Goal: Information Seeking & Learning: Check status

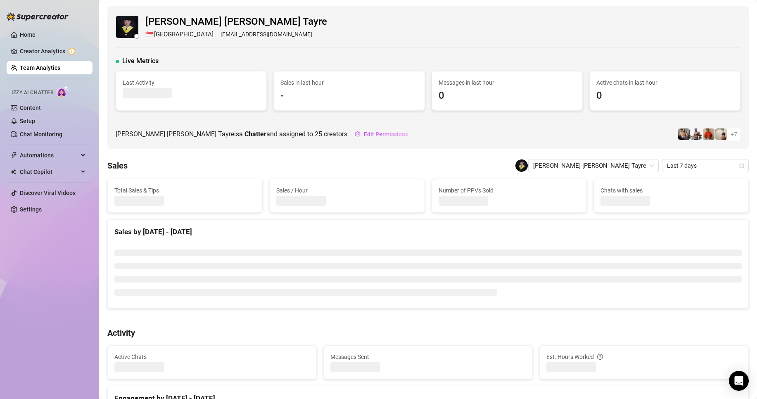
click at [35, 67] on link "Team Analytics" at bounding box center [40, 67] width 40 height 7
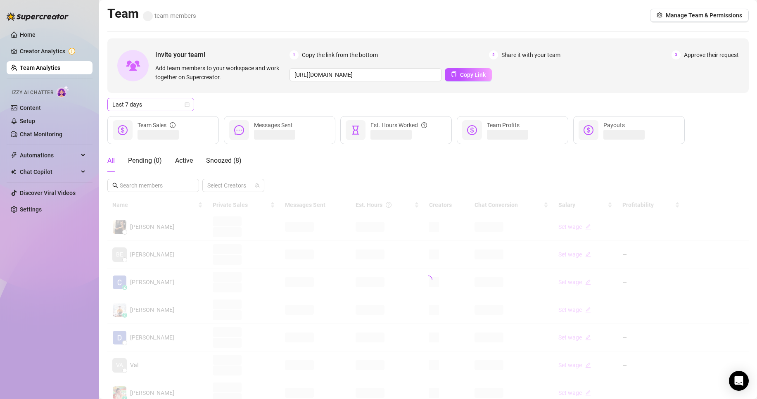
click at [153, 104] on span "Last 7 days" at bounding box center [150, 104] width 77 height 12
click at [136, 171] on div "Custom date" at bounding box center [150, 173] width 73 height 9
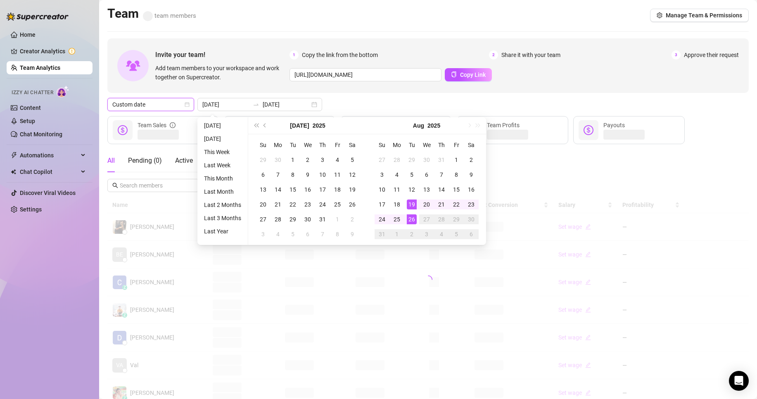
type input "[DATE]"
click at [410, 220] on div "26" at bounding box center [412, 219] width 10 height 10
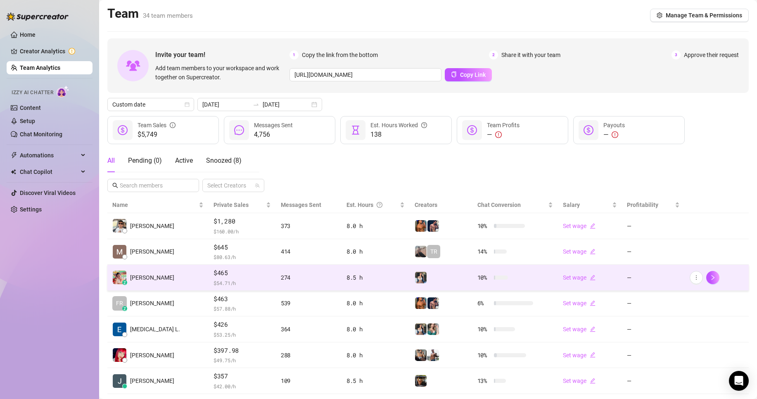
scroll to position [41, 0]
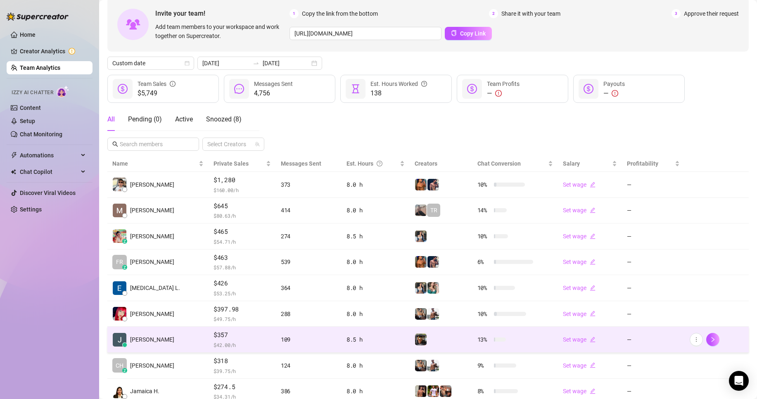
click at [232, 333] on span "$357" at bounding box center [241, 335] width 57 height 10
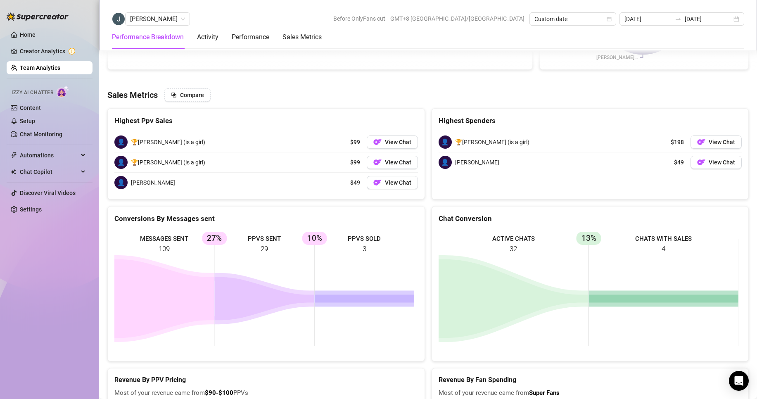
scroll to position [903, 0]
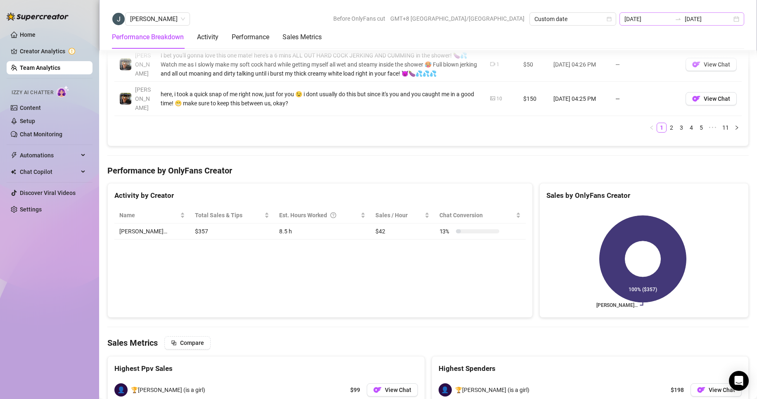
click at [675, 24] on div "[DATE] [DATE]" at bounding box center [681, 18] width 125 height 13
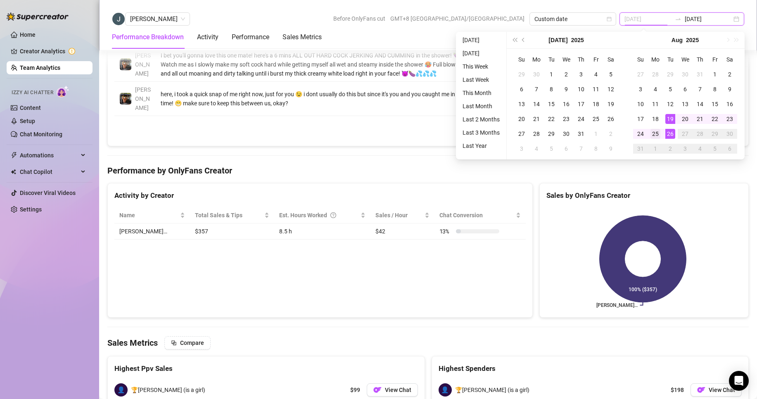
type input "[DATE]"
click at [659, 131] on div "25" at bounding box center [655, 134] width 10 height 10
click at [659, 132] on div "25" at bounding box center [655, 134] width 10 height 10
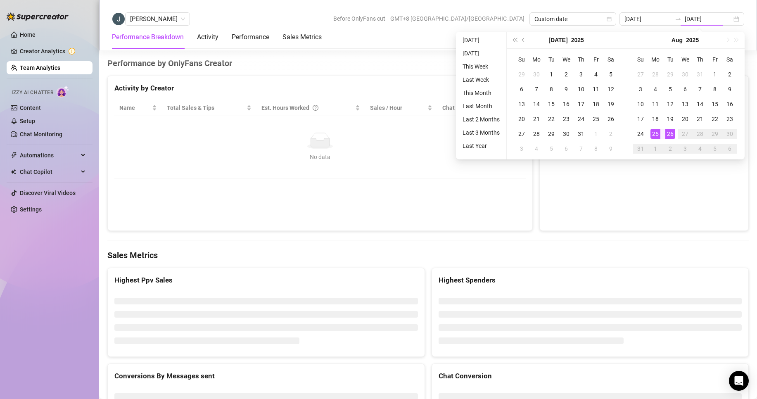
type input "[DATE]"
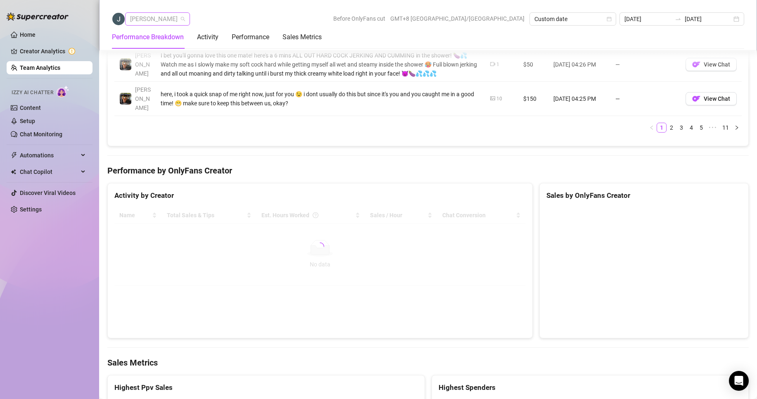
click at [141, 18] on span "[PERSON_NAME]" at bounding box center [157, 19] width 55 height 12
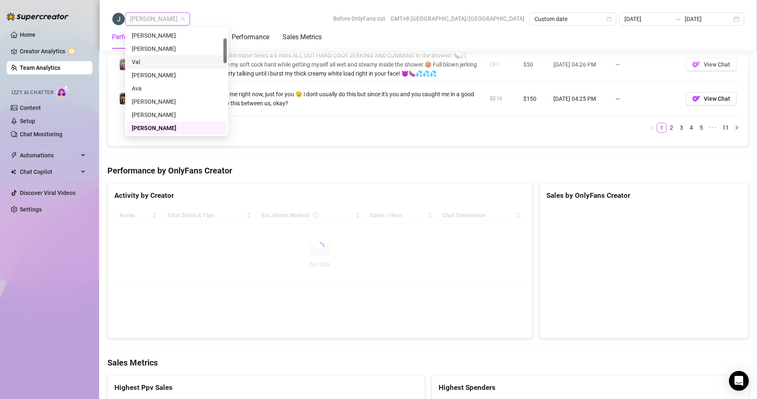
scroll to position [0, 0]
drag, startPoint x: 160, startPoint y: 36, endPoint x: 191, endPoint y: 88, distance: 61.1
click at [159, 36] on div "[PERSON_NAME]" at bounding box center [177, 35] width 90 height 9
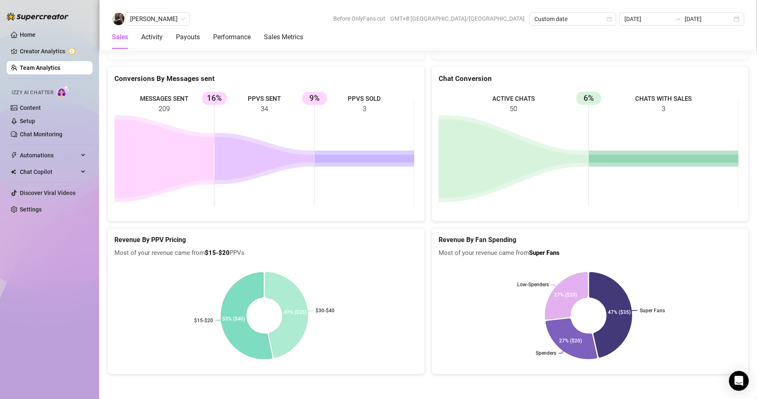
scroll to position [1122, 0]
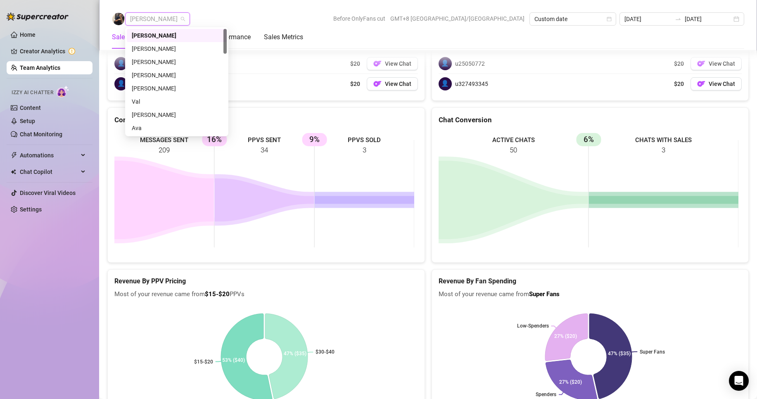
click at [145, 19] on span "[PERSON_NAME]" at bounding box center [157, 19] width 55 height 12
click at [149, 54] on div "[PERSON_NAME]" at bounding box center [177, 48] width 100 height 13
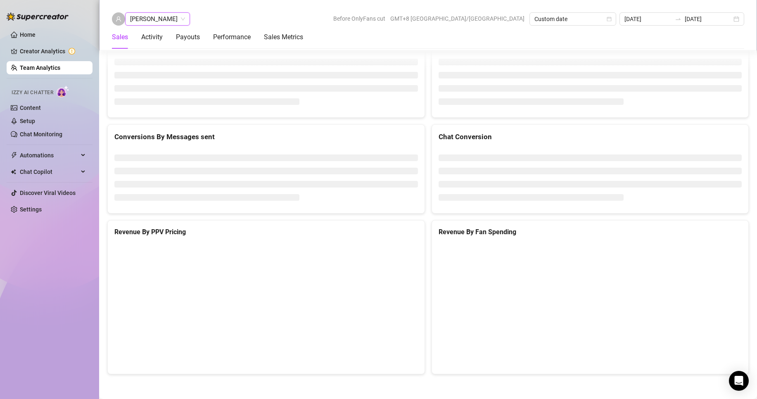
click at [154, 22] on span "[PERSON_NAME]" at bounding box center [157, 19] width 55 height 12
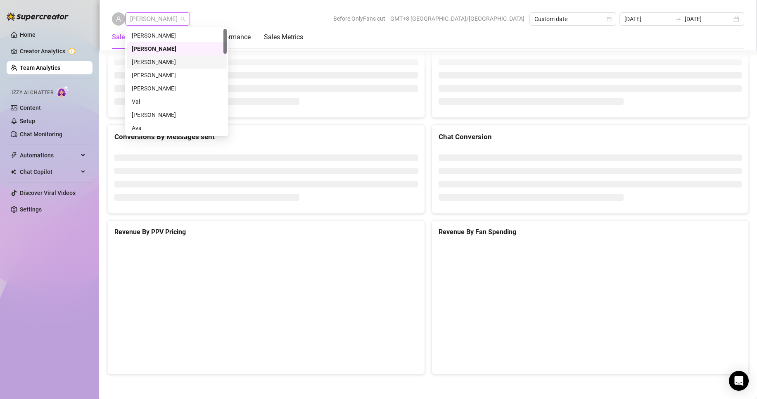
click at [152, 64] on div "[PERSON_NAME]" at bounding box center [177, 61] width 90 height 9
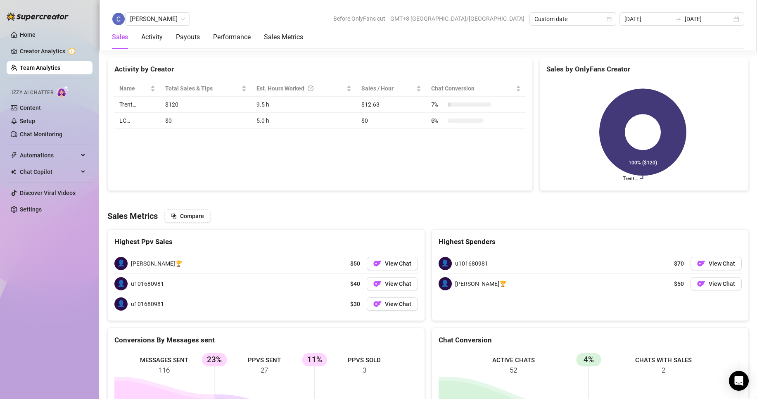
scroll to position [1285, 0]
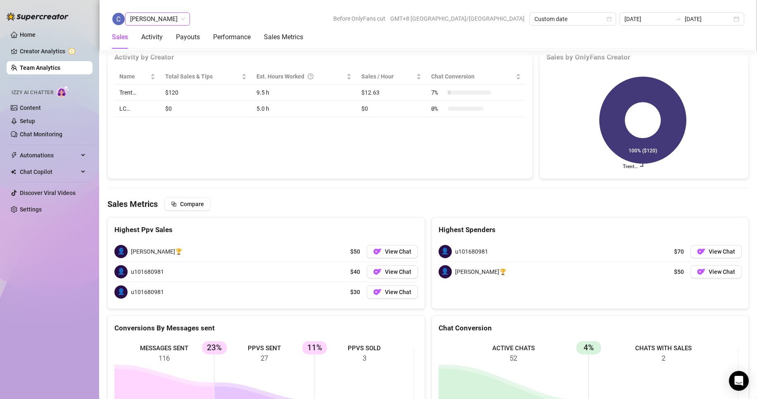
click at [170, 16] on span "[PERSON_NAME]" at bounding box center [157, 19] width 55 height 12
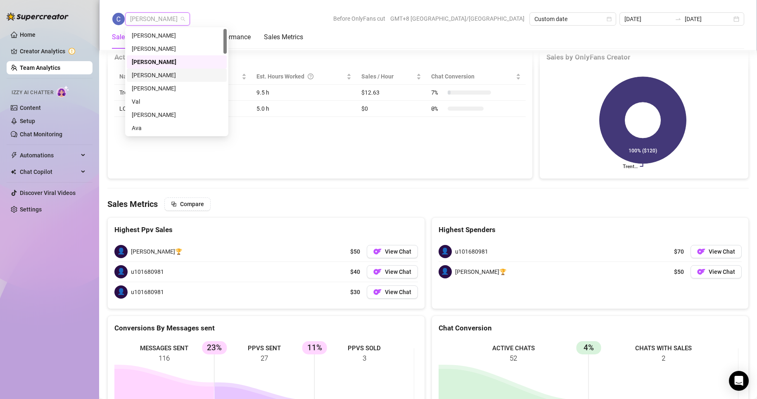
click at [152, 71] on div "[PERSON_NAME]" at bounding box center [177, 75] width 90 height 9
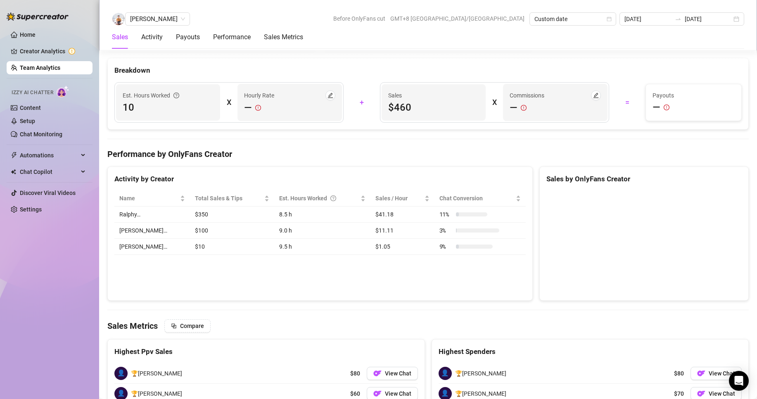
scroll to position [1344, 0]
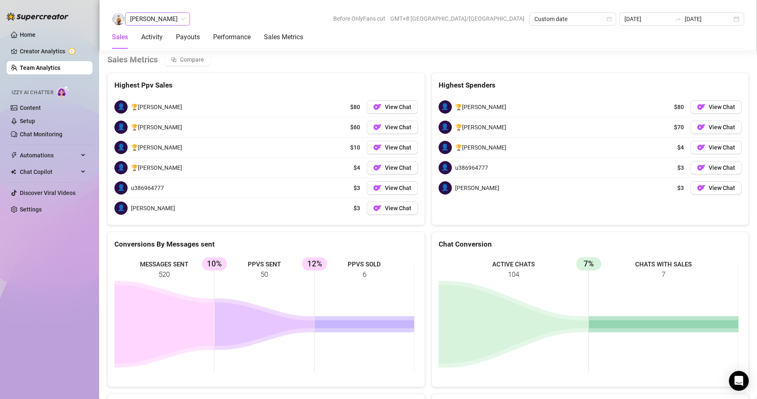
click at [163, 17] on span "[PERSON_NAME]" at bounding box center [157, 19] width 55 height 12
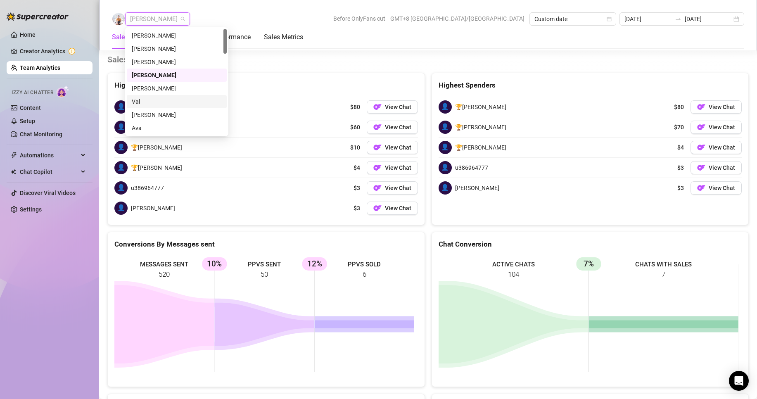
click at [136, 100] on div "Val" at bounding box center [177, 101] width 90 height 9
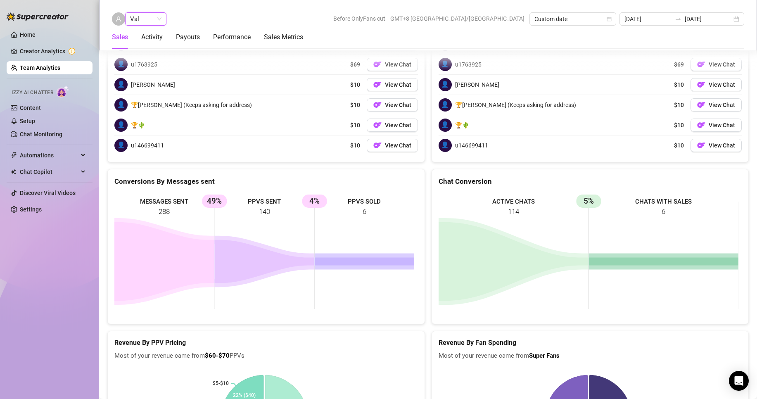
scroll to position [1122, 0]
click at [143, 22] on span "Val" at bounding box center [145, 19] width 31 height 12
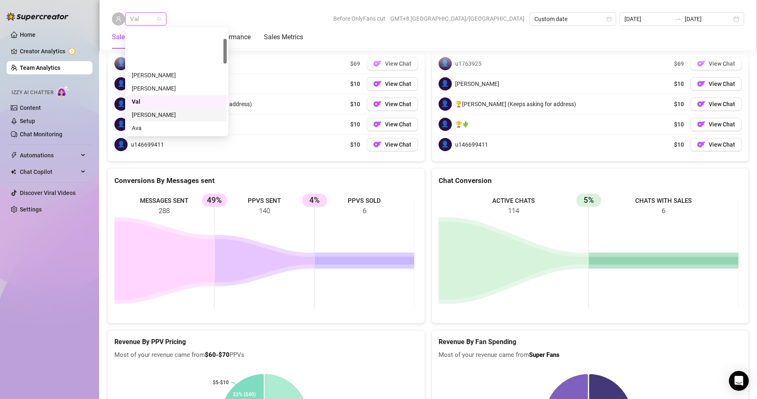
scroll to position [41, 0]
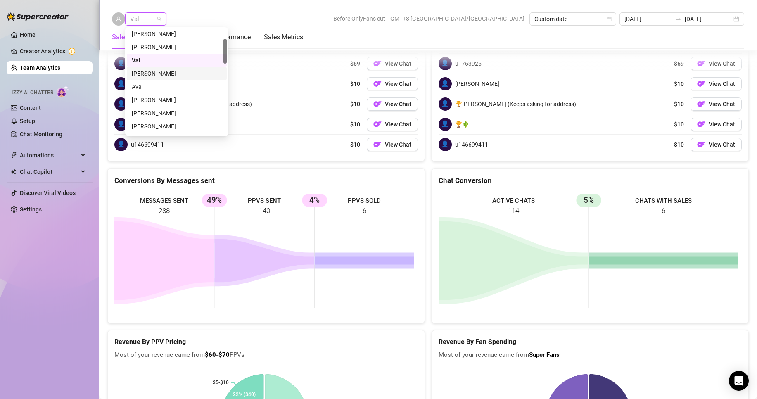
click at [150, 72] on div "[PERSON_NAME]" at bounding box center [177, 73] width 90 height 9
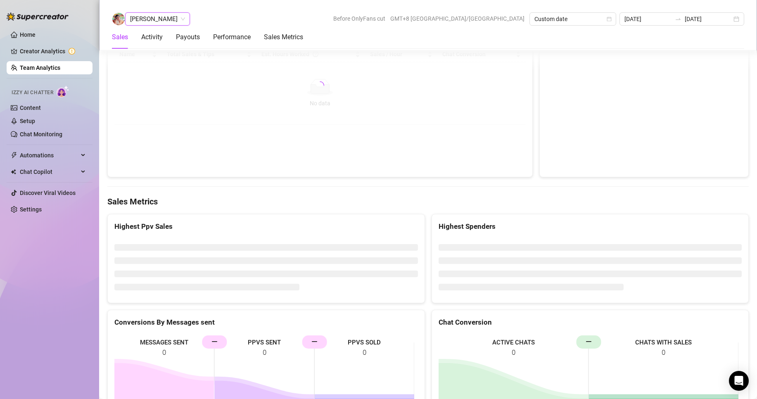
scroll to position [1304, 0]
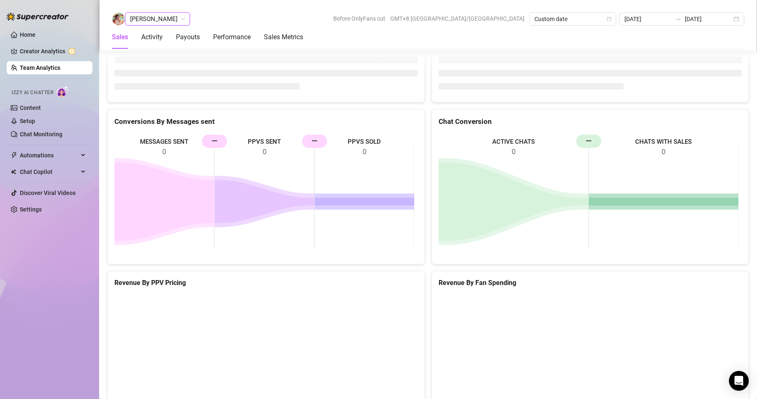
click at [343, 24] on div "[PERSON_NAME] [PERSON_NAME] Before OnlyFans cut GMT+8 [GEOGRAPHIC_DATA]/[GEOGRA…" at bounding box center [428, 18] width 632 height 13
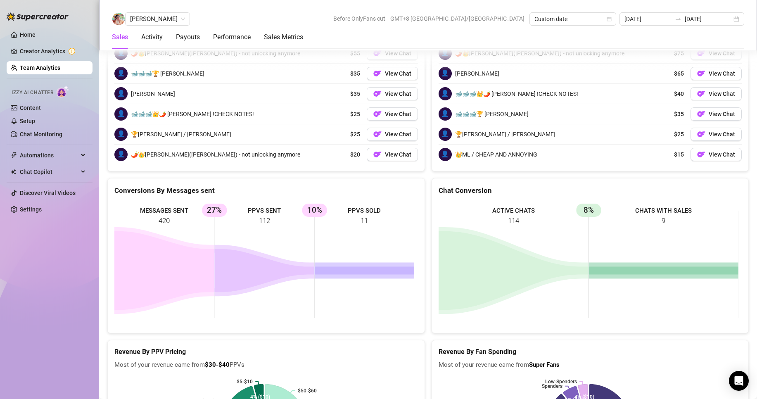
scroll to position [1363, 0]
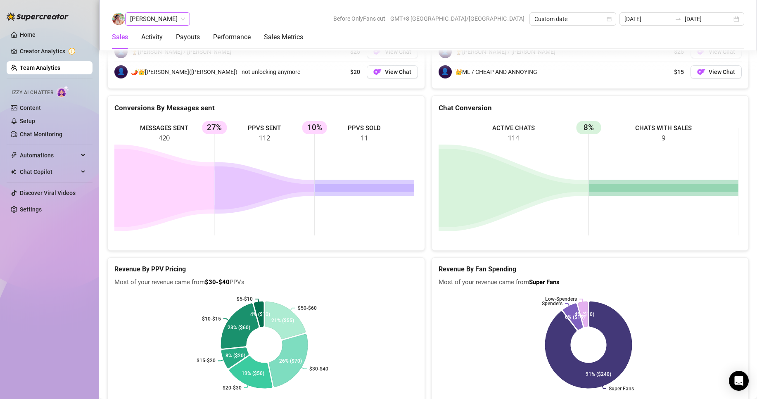
click at [132, 16] on span "[PERSON_NAME]" at bounding box center [157, 19] width 55 height 12
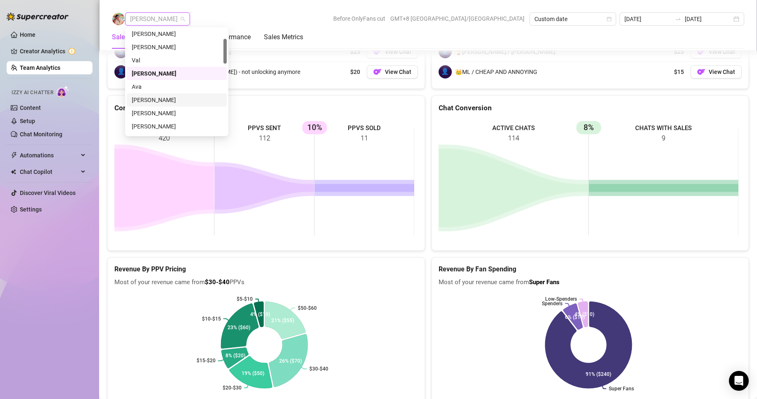
click at [140, 100] on div "[PERSON_NAME]" at bounding box center [177, 99] width 90 height 9
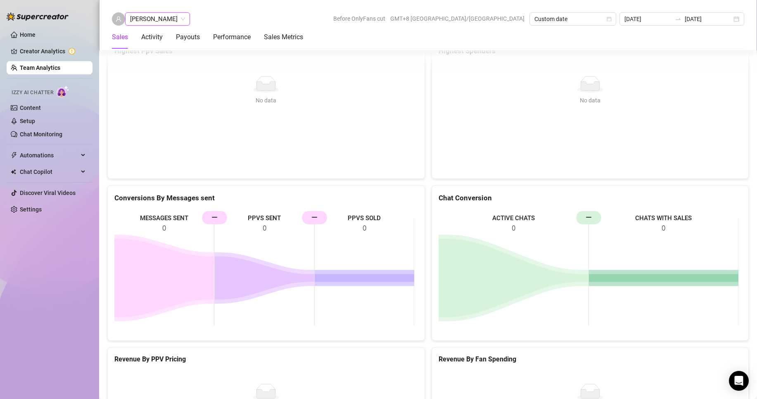
scroll to position [1318, 0]
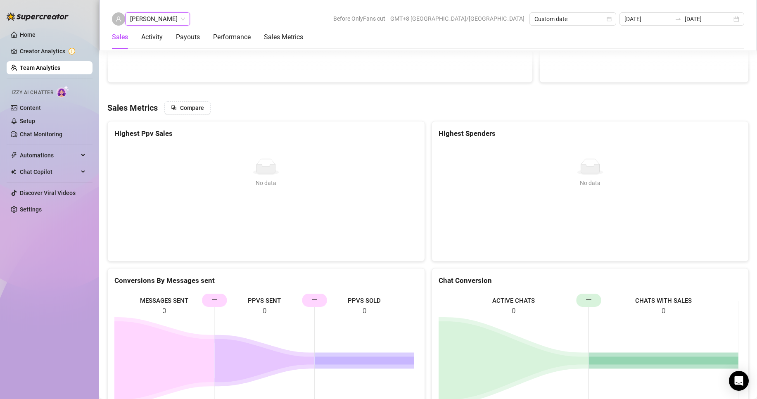
click at [99, 217] on aside "Home Creator Analytics Team Analytics Izzy AI Chatter Content Setup Chat Monito…" at bounding box center [49, 199] width 99 height 399
click at [164, 16] on span "[PERSON_NAME]" at bounding box center [157, 19] width 55 height 12
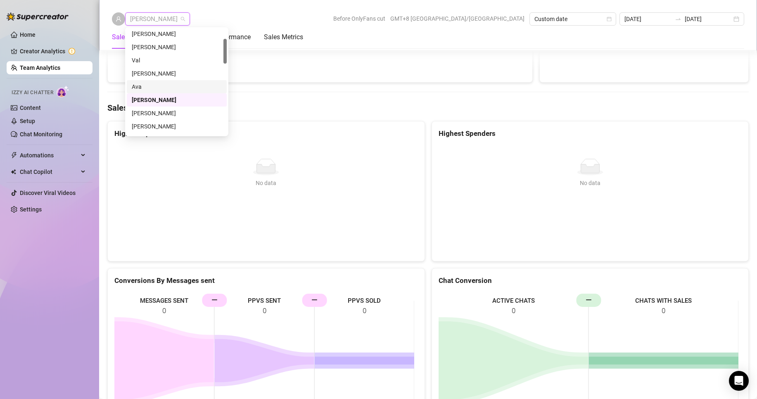
scroll to position [83, 0]
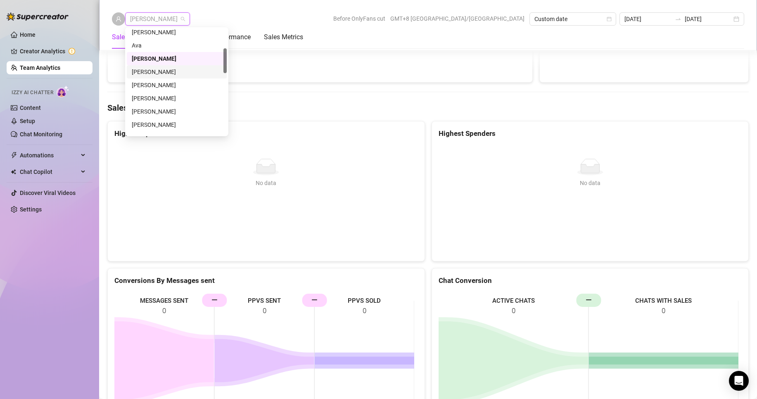
click at [148, 67] on div "[PERSON_NAME]" at bounding box center [177, 71] width 100 height 13
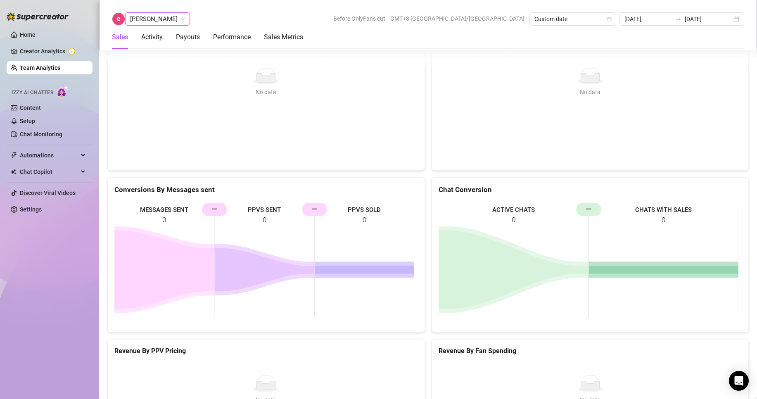
scroll to position [1147, 0]
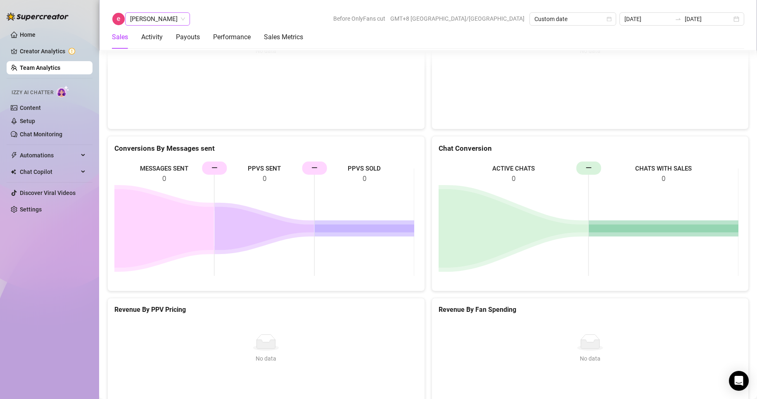
click at [135, 18] on span "[PERSON_NAME]" at bounding box center [157, 19] width 55 height 12
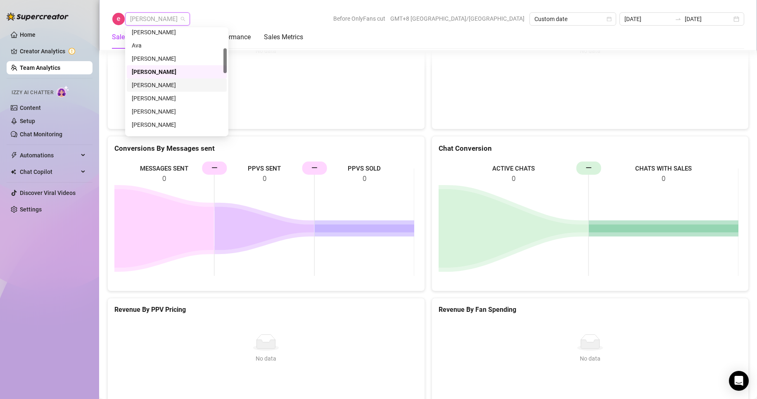
click at [150, 83] on div "[PERSON_NAME]" at bounding box center [177, 85] width 90 height 9
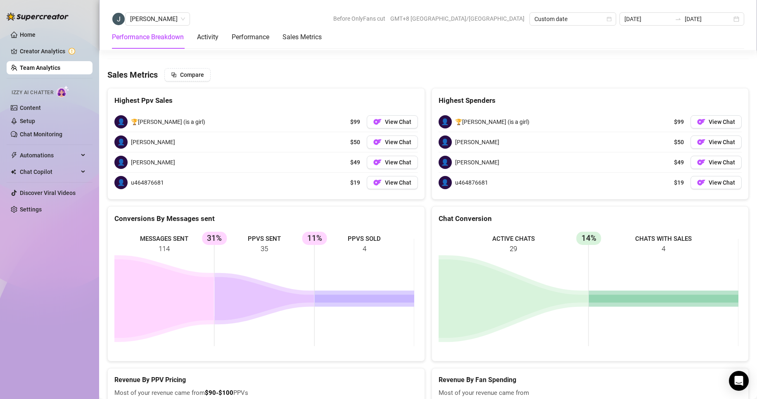
scroll to position [1156, 0]
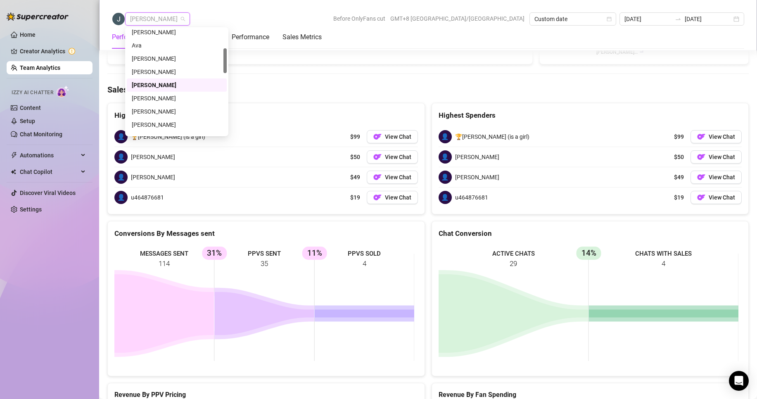
click at [160, 15] on span "[PERSON_NAME]" at bounding box center [157, 19] width 55 height 12
click at [154, 100] on div "[PERSON_NAME]" at bounding box center [177, 98] width 90 height 9
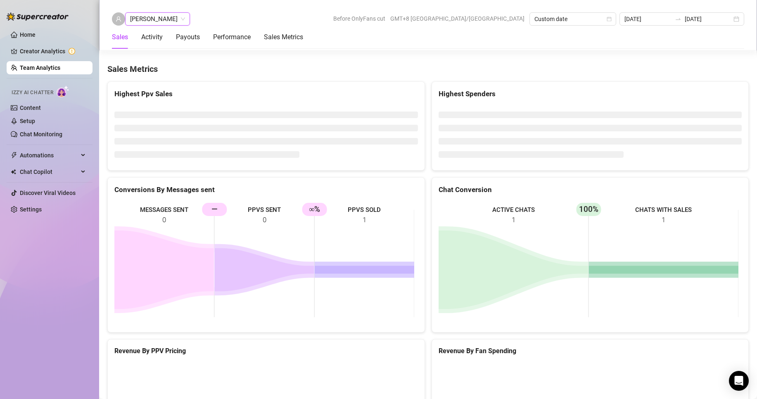
scroll to position [1269, 0]
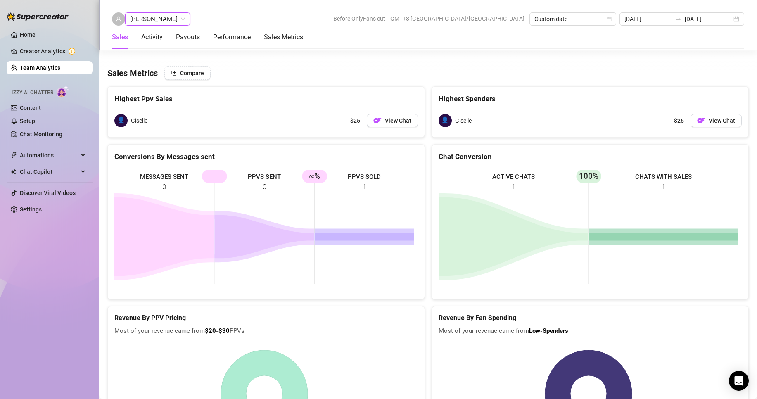
click at [169, 18] on span "[PERSON_NAME]" at bounding box center [157, 19] width 55 height 12
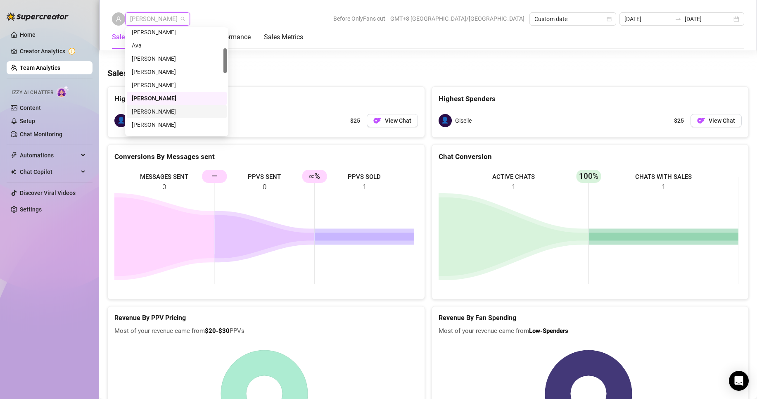
scroll to position [124, 0]
click at [144, 97] on div "[PERSON_NAME]" at bounding box center [177, 96] width 90 height 9
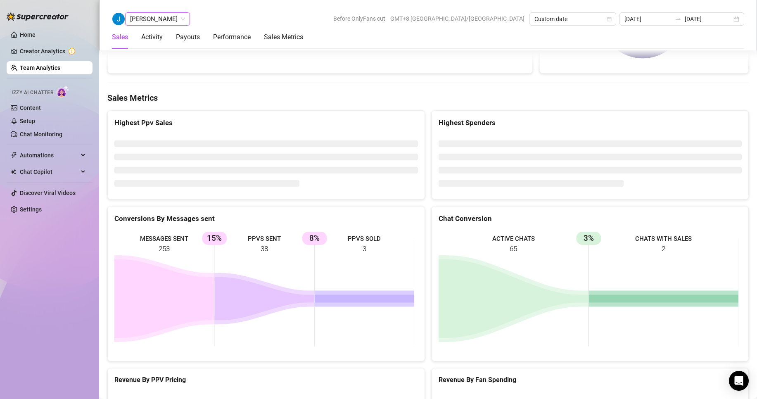
scroll to position [1323, 0]
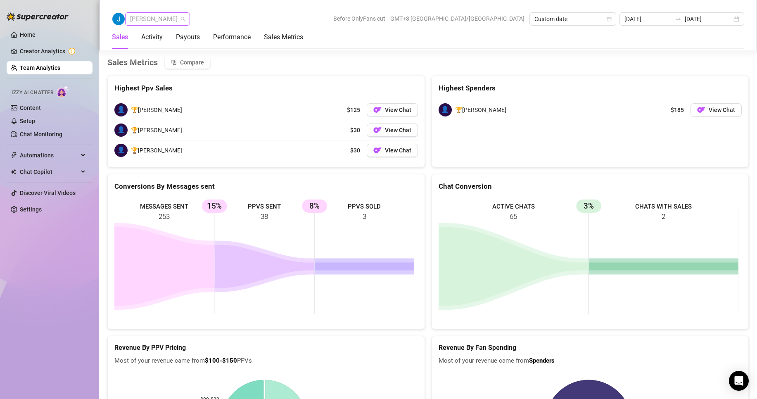
click at [149, 17] on span "[PERSON_NAME]" at bounding box center [157, 19] width 55 height 12
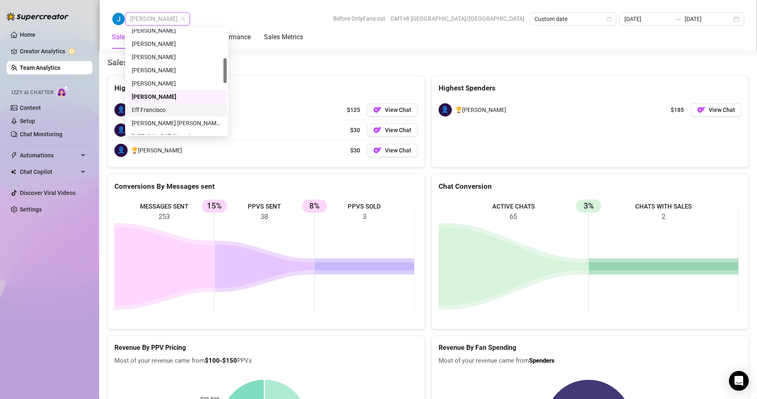
click at [154, 107] on div "Eff Francisco" at bounding box center [177, 109] width 90 height 9
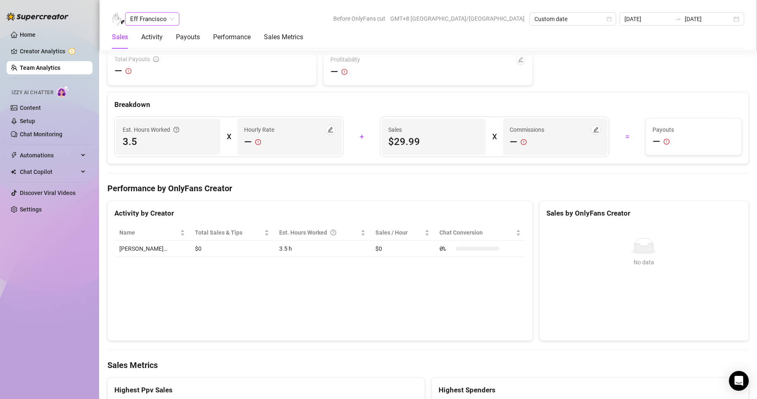
scroll to position [1313, 0]
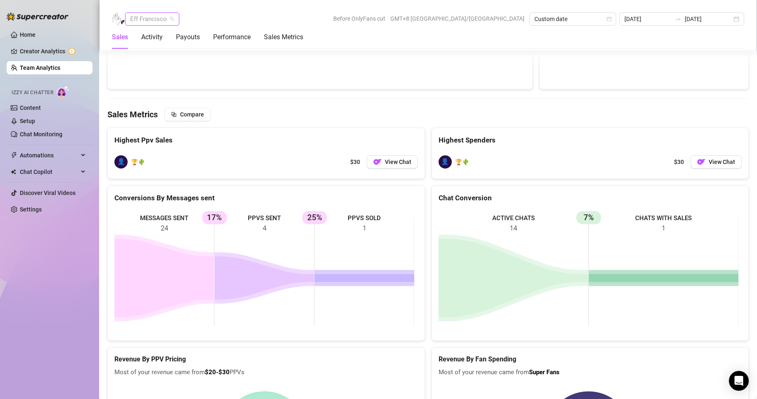
click at [153, 19] on span "Eff Francisco" at bounding box center [152, 19] width 44 height 12
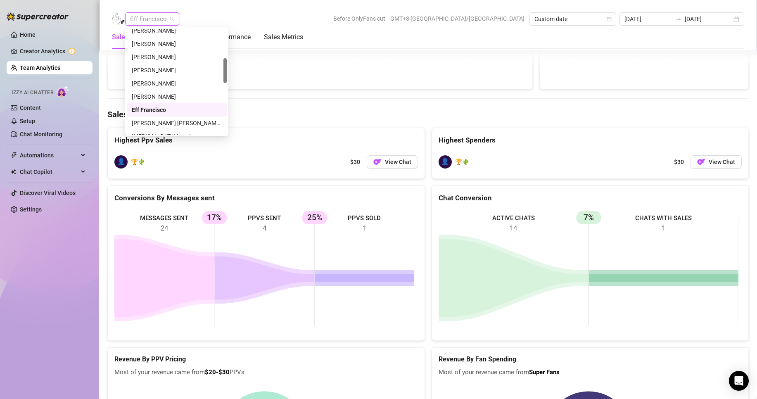
scroll to position [165, 0]
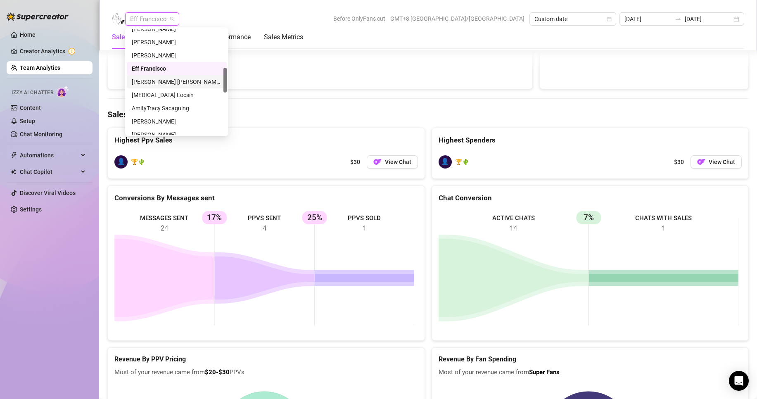
click at [154, 82] on div "[PERSON_NAME] [PERSON_NAME] Tarcena" at bounding box center [177, 81] width 90 height 9
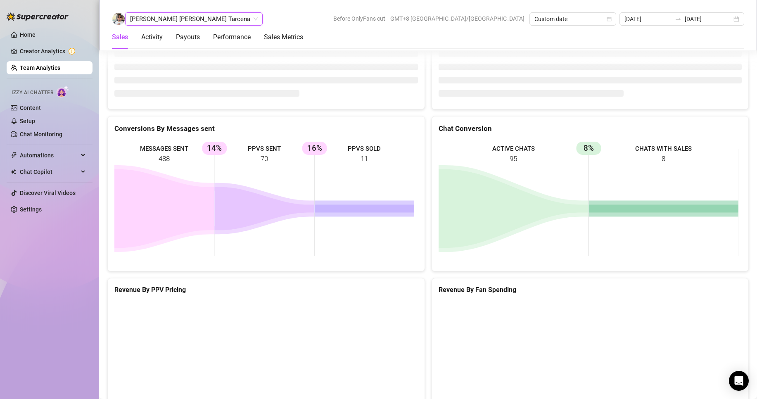
scroll to position [1269, 0]
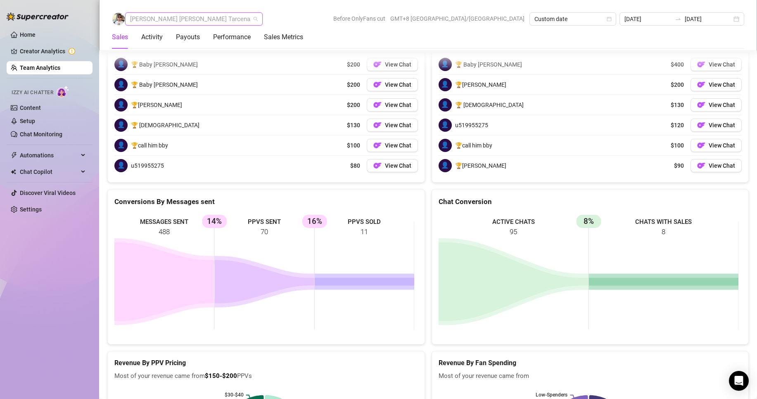
click at [160, 16] on span "[PERSON_NAME] [PERSON_NAME] Tarcena" at bounding box center [194, 19] width 128 height 12
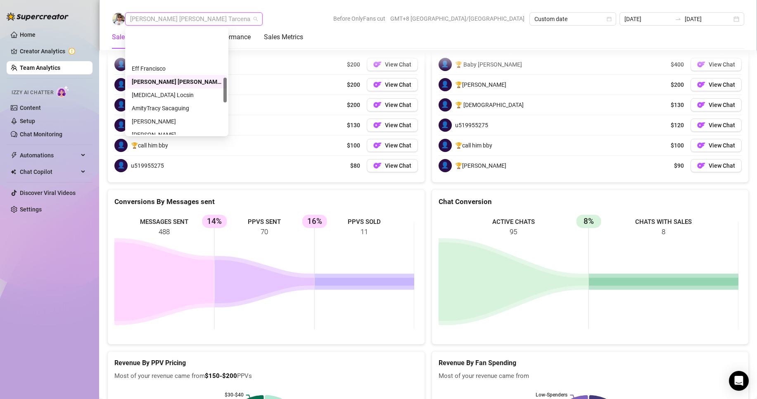
scroll to position [206, 0]
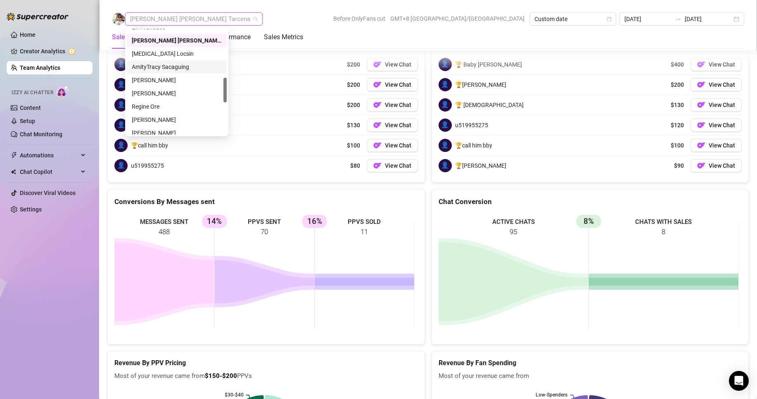
click at [156, 66] on div "AmityTracy Sacaguing" at bounding box center [177, 66] width 90 height 9
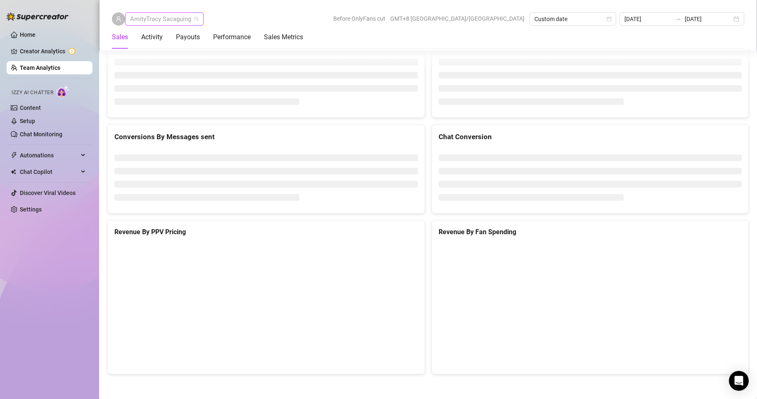
click at [149, 21] on span "AmityTracy Sacaguing" at bounding box center [164, 19] width 69 height 12
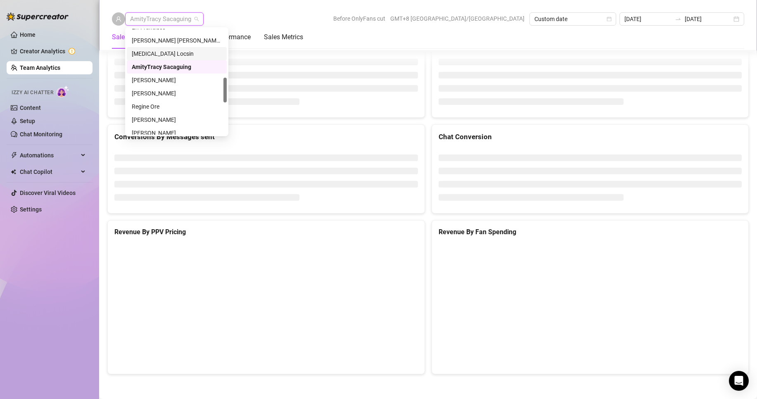
click at [142, 55] on div "[MEDICAL_DATA] Locsin" at bounding box center [177, 53] width 90 height 9
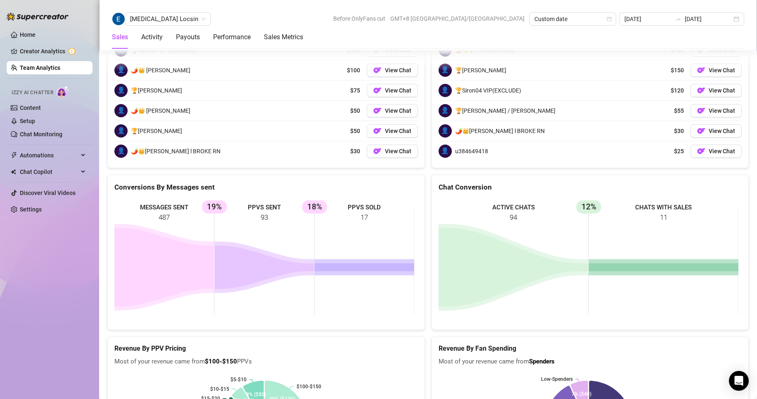
scroll to position [1264, 0]
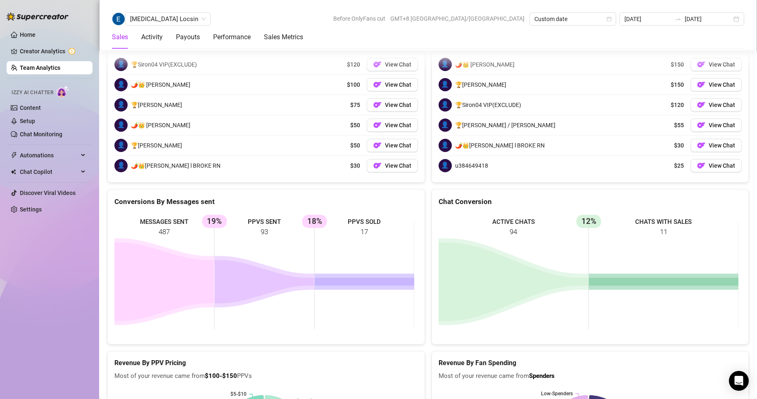
click at [151, 7] on div "[MEDICAL_DATA] Locsin Before OnlyFans cut GMT+8 [GEOGRAPHIC_DATA]/[GEOGRAPHIC_D…" at bounding box center [428, 25] width 658 height 50
click at [152, 17] on span "[MEDICAL_DATA] Locsin" at bounding box center [168, 19] width 76 height 12
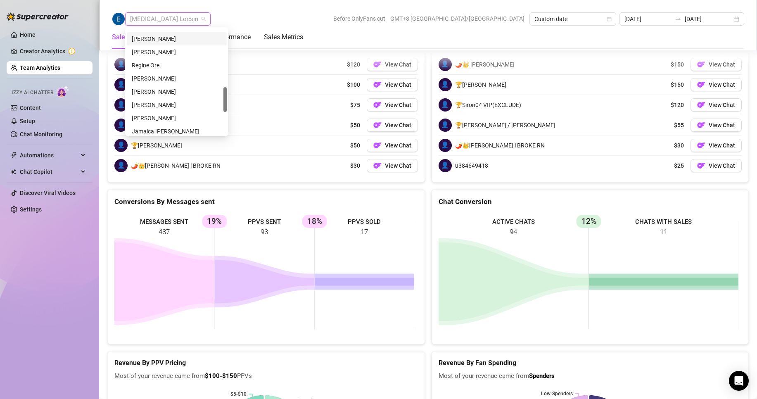
scroll to position [206, 0]
click at [160, 66] on div "AmityTracy Sacaguing" at bounding box center [177, 66] width 90 height 9
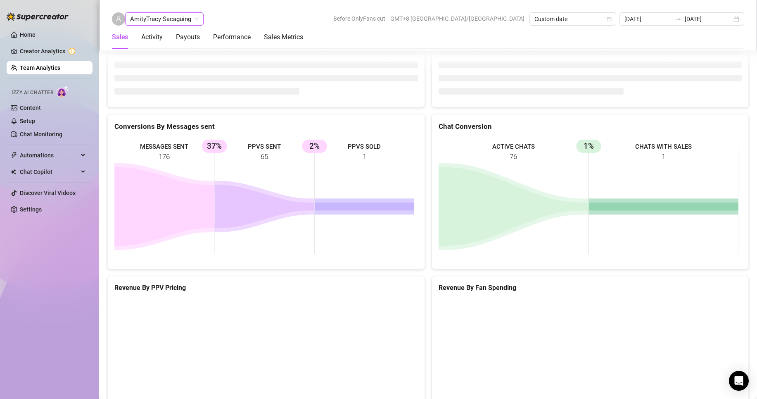
scroll to position [1101, 0]
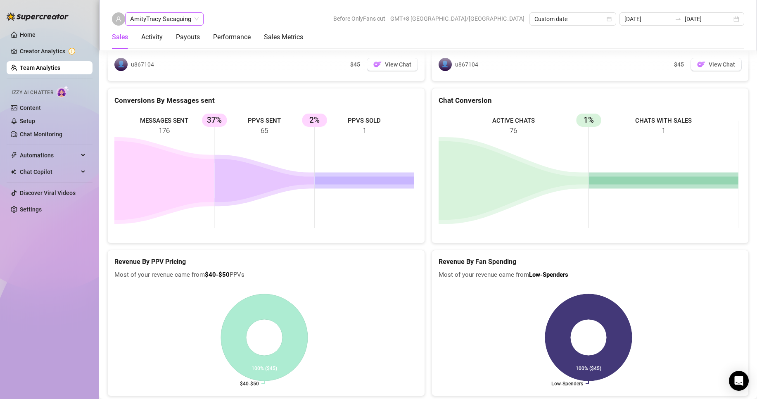
click at [169, 13] on span "AmityTracy Sacaguing" at bounding box center [164, 19] width 69 height 12
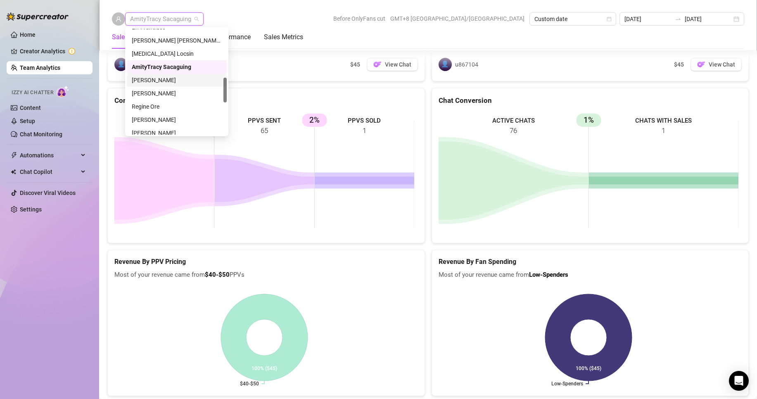
click at [153, 78] on div "[PERSON_NAME]" at bounding box center [177, 80] width 90 height 9
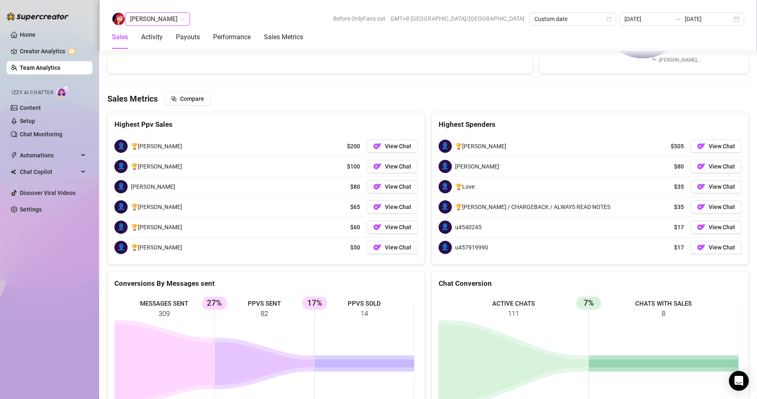
scroll to position [1364, 0]
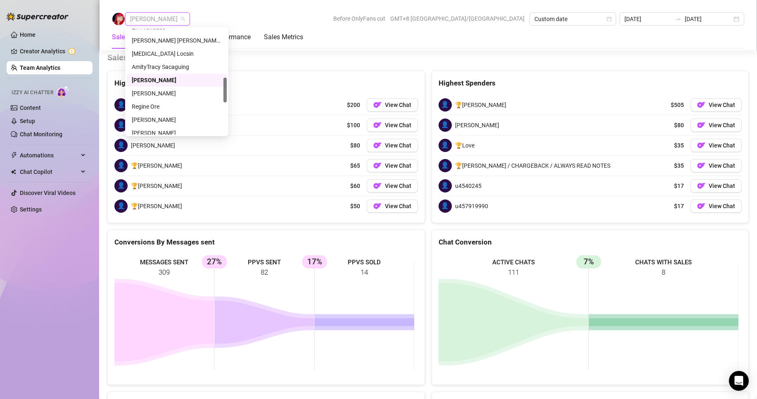
click at [174, 19] on span "[PERSON_NAME]" at bounding box center [157, 19] width 55 height 12
click at [152, 105] on div "Regine Ore" at bounding box center [177, 106] width 90 height 9
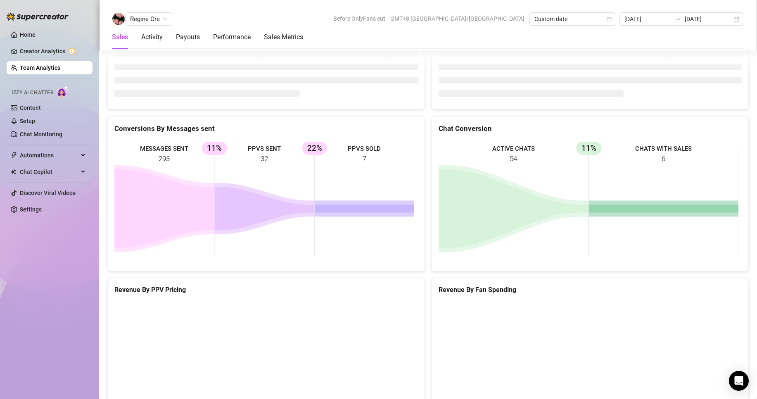
scroll to position [1101, 0]
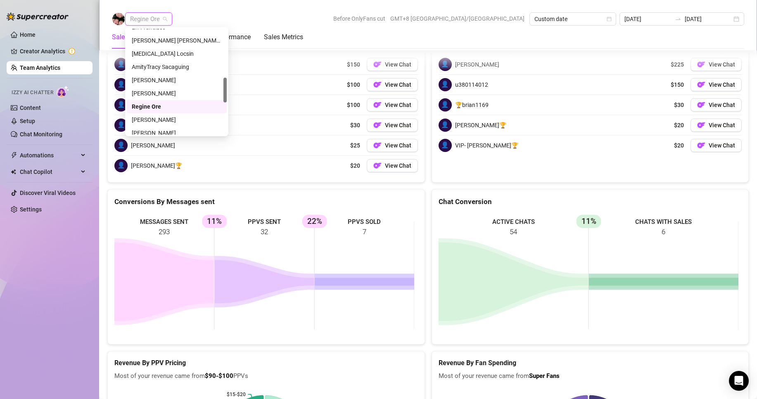
click at [148, 17] on span "Regine Ore" at bounding box center [148, 19] width 37 height 12
click at [158, 77] on div "[PERSON_NAME]" at bounding box center [177, 78] width 90 height 9
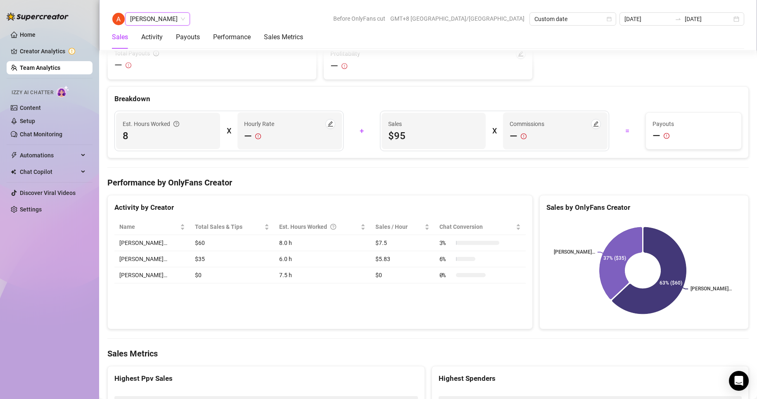
scroll to position [1381, 0]
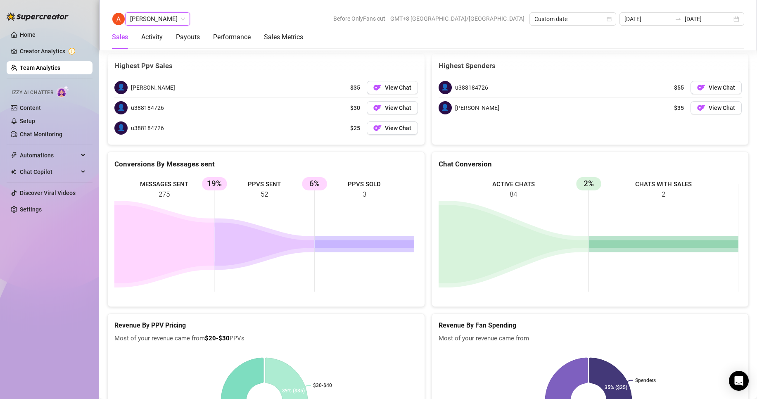
click at [156, 19] on span "[PERSON_NAME]" at bounding box center [157, 19] width 55 height 12
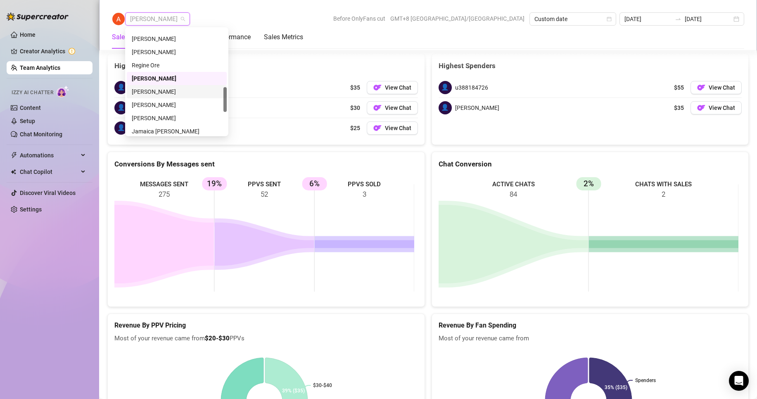
click at [153, 92] on div "[PERSON_NAME]" at bounding box center [177, 91] width 90 height 9
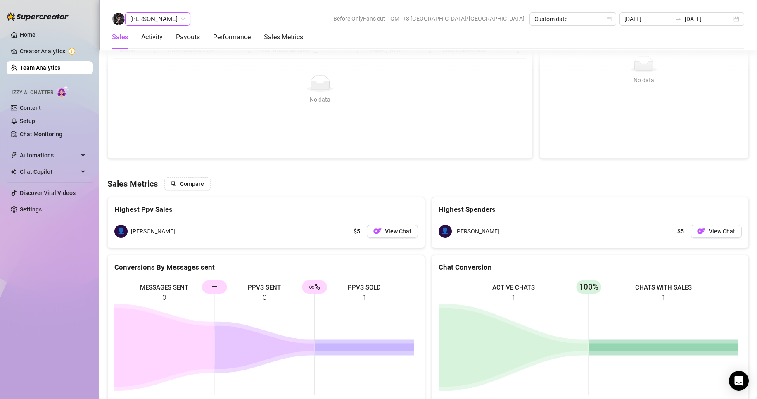
scroll to position [1279, 0]
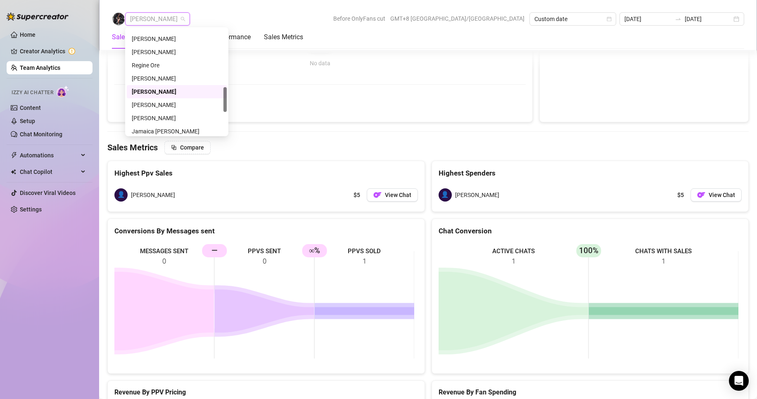
click at [156, 17] on span "[PERSON_NAME]" at bounding box center [157, 19] width 55 height 12
click at [152, 88] on div "Jamaica [PERSON_NAME]" at bounding box center [177, 89] width 90 height 9
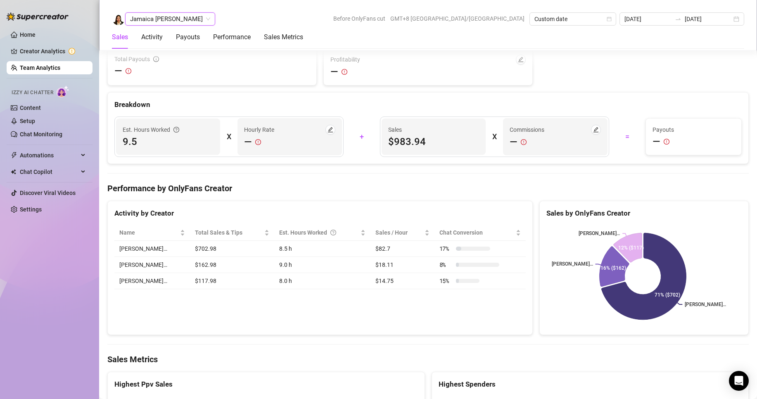
scroll to position [1293, 0]
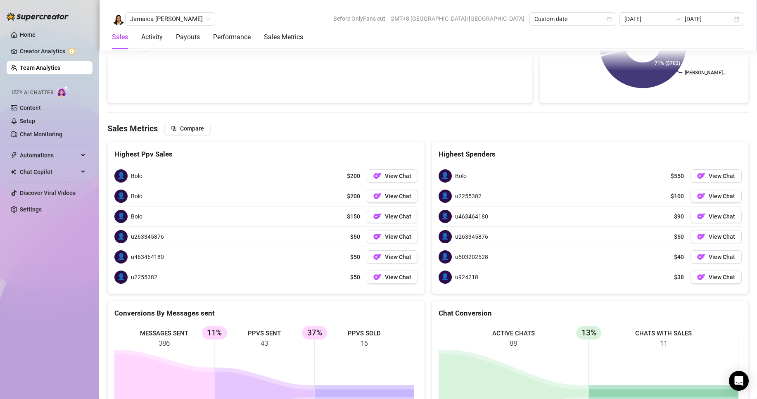
click at [166, 17] on span "Jamaica [PERSON_NAME]" at bounding box center [170, 19] width 80 height 12
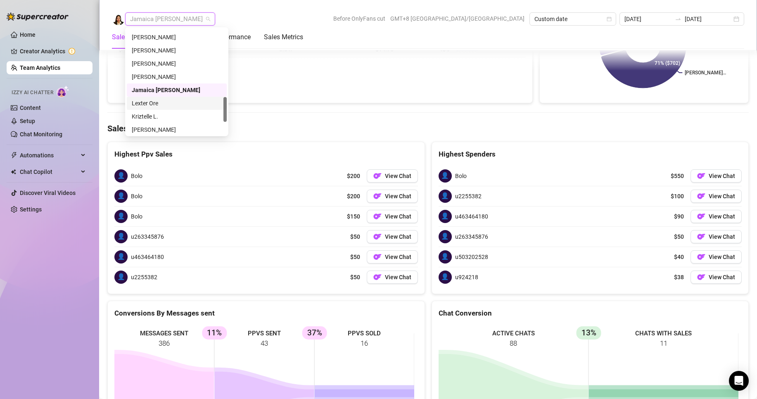
click at [151, 100] on div "Lexter Ore" at bounding box center [177, 103] width 90 height 9
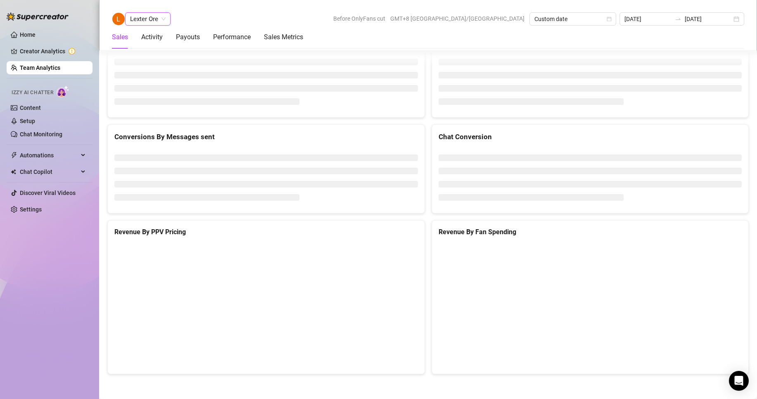
click at [140, 18] on span "Lexter Ore" at bounding box center [148, 19] width 36 height 12
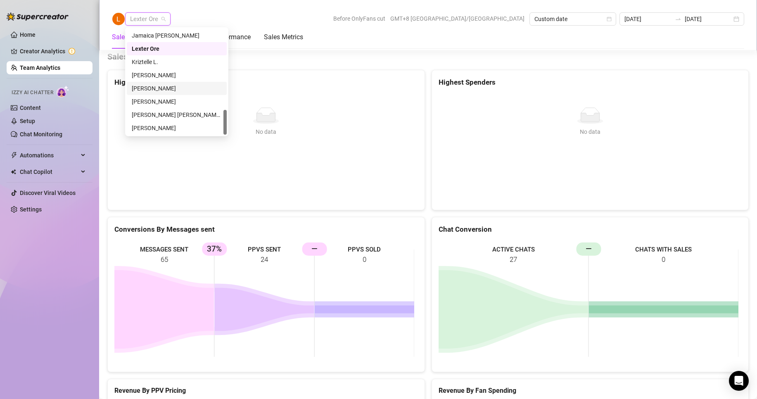
scroll to position [1107, 0]
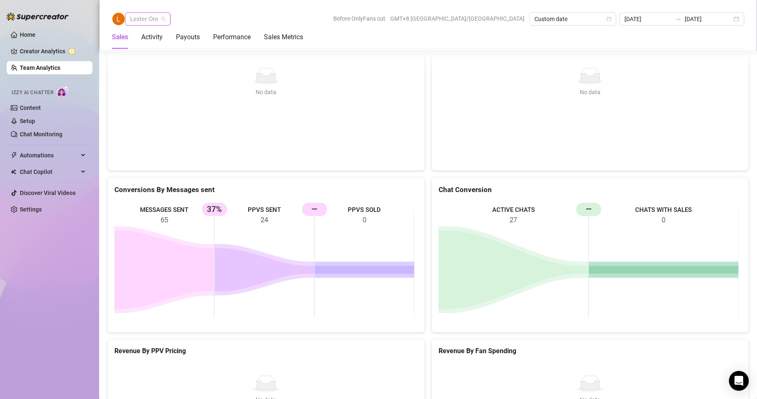
click at [154, 19] on span "Lexter Ore" at bounding box center [148, 19] width 36 height 12
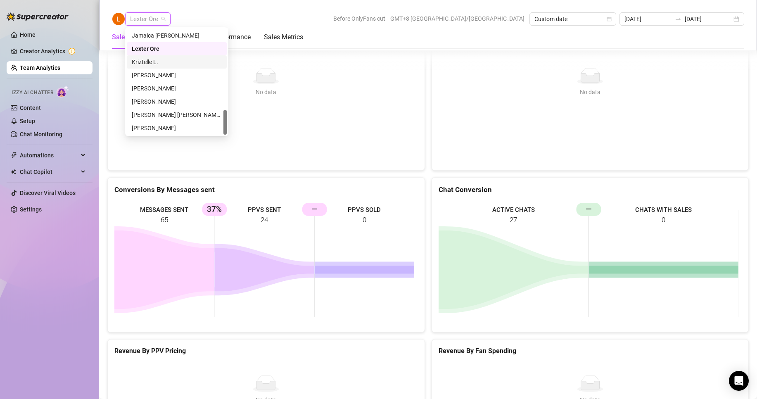
click at [150, 60] on div "Kriztelle L." at bounding box center [177, 61] width 90 height 9
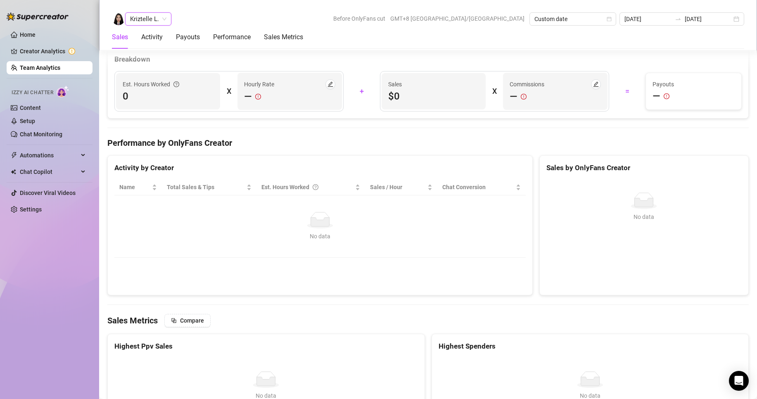
scroll to position [1318, 0]
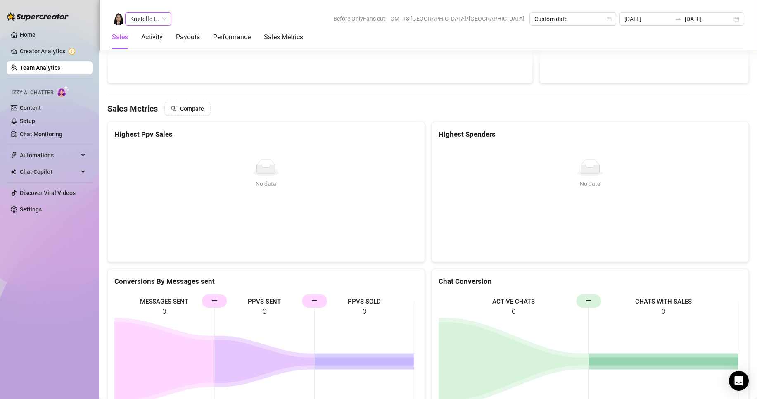
click at [146, 21] on span "Kriztelle L." at bounding box center [148, 19] width 36 height 12
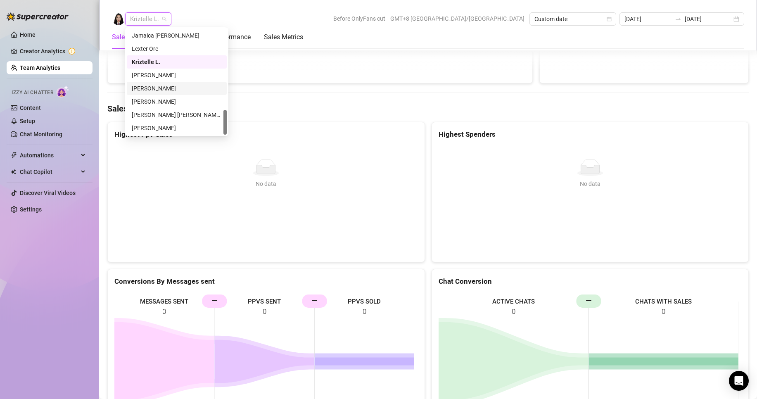
click at [149, 88] on div "[PERSON_NAME]" at bounding box center [177, 88] width 90 height 9
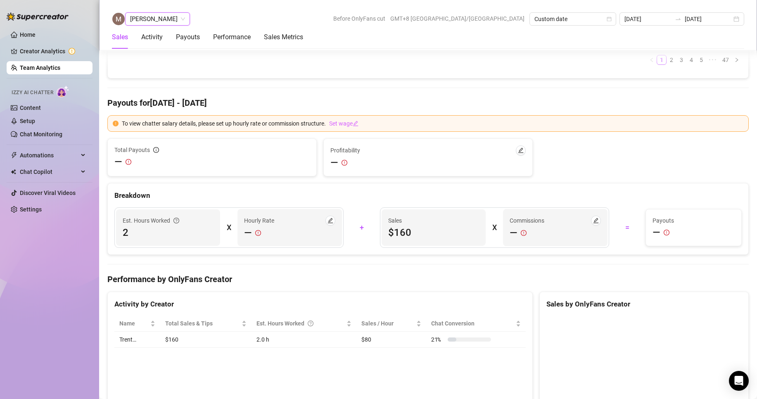
scroll to position [1264, 0]
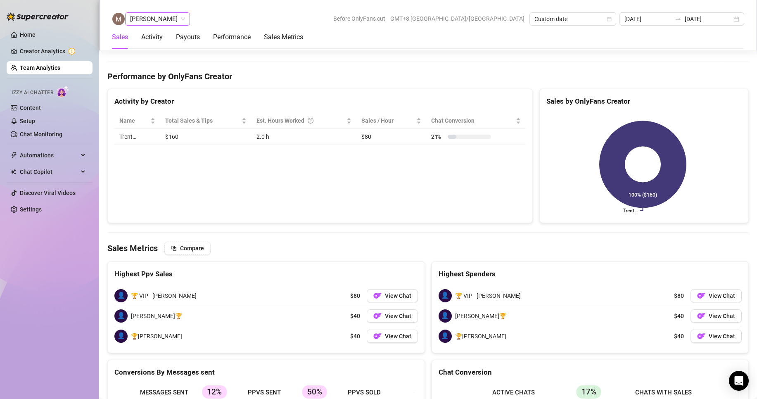
click at [158, 19] on span "[PERSON_NAME]" at bounding box center [157, 19] width 55 height 12
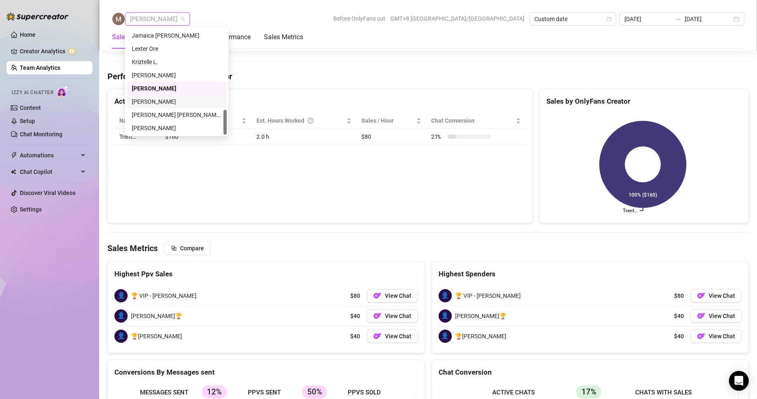
click at [144, 103] on div "[PERSON_NAME]" at bounding box center [177, 101] width 90 height 9
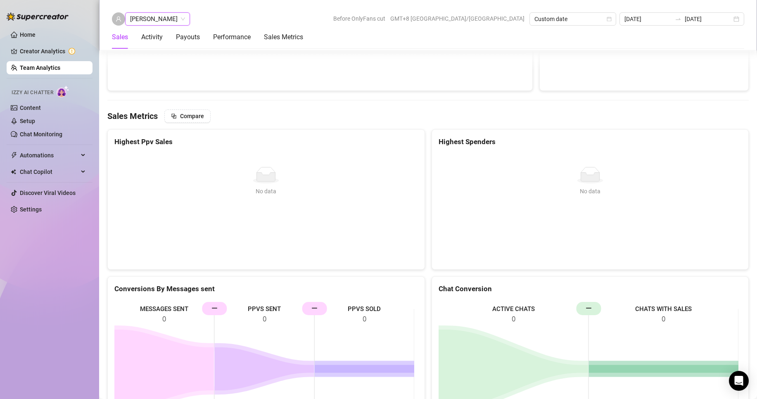
scroll to position [1351, 0]
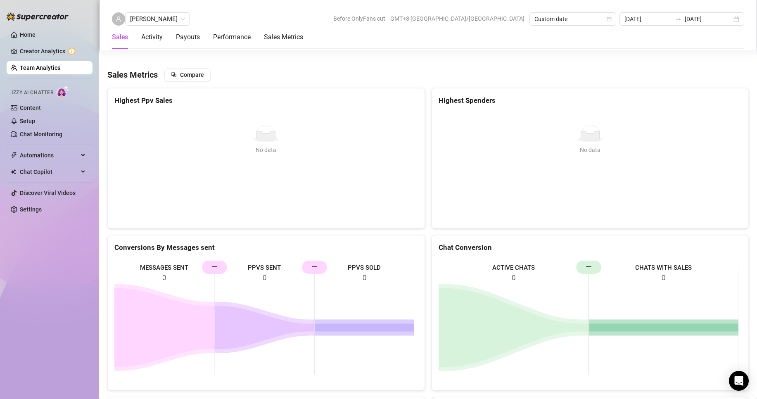
click at [145, 11] on div "Anjo Ty Before OnlyFans cut GMT+8 [GEOGRAPHIC_DATA]/[GEOGRAPHIC_DATA] Custom da…" at bounding box center [428, 25] width 658 height 50
click at [152, 17] on span "[PERSON_NAME]" at bounding box center [157, 19] width 55 height 12
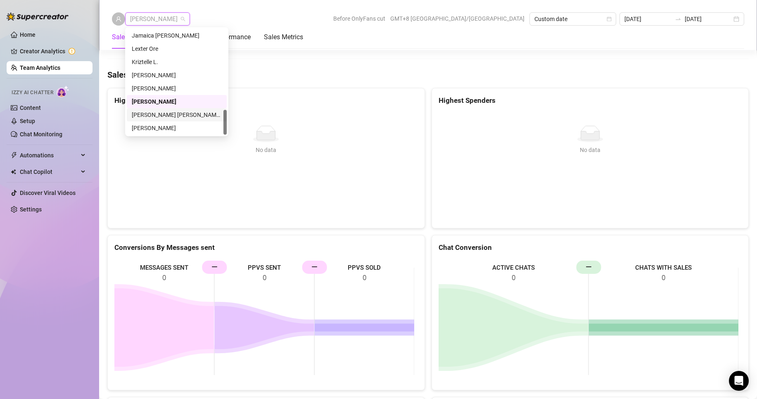
click at [161, 112] on div "[PERSON_NAME] [PERSON_NAME] Tayre" at bounding box center [177, 114] width 90 height 9
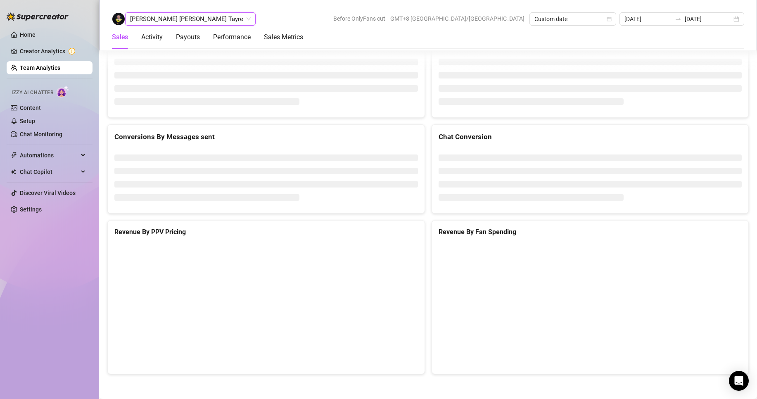
scroll to position [1101, 0]
